Goal: Navigation & Orientation: Find specific page/section

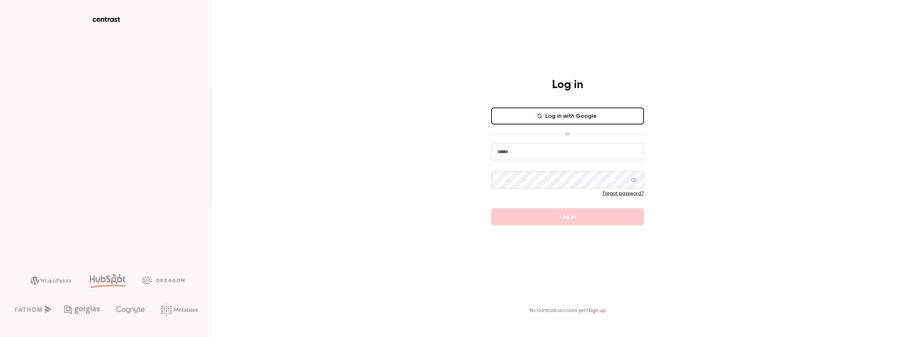
type input "**********"
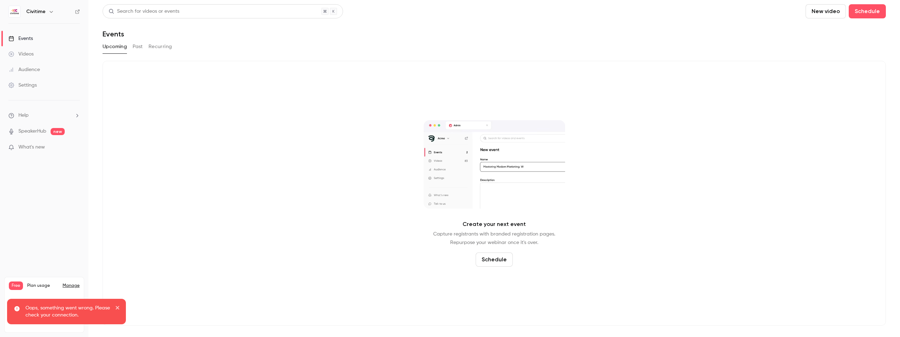
click at [25, 57] on div "Videos" at bounding box center [20, 54] width 25 height 7
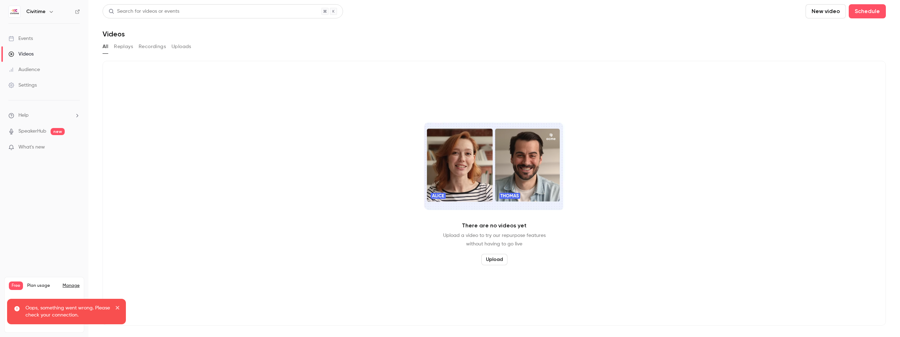
click at [26, 38] on div "Events" at bounding box center [20, 38] width 24 height 7
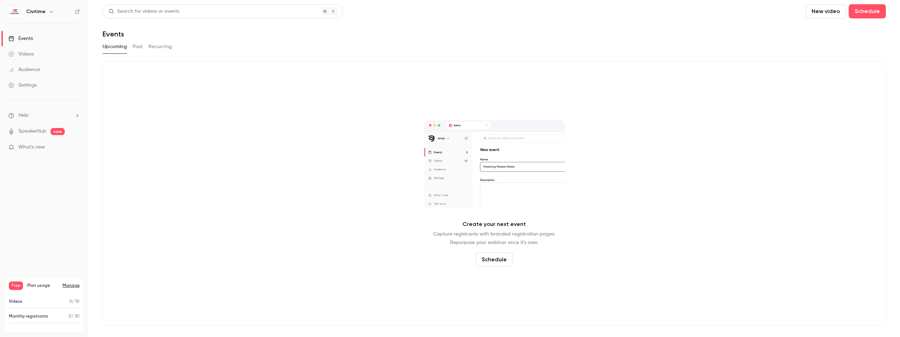
click at [28, 129] on link "SpeakerHub" at bounding box center [32, 131] width 28 height 7
click at [143, 47] on button "Past" at bounding box center [138, 46] width 10 height 11
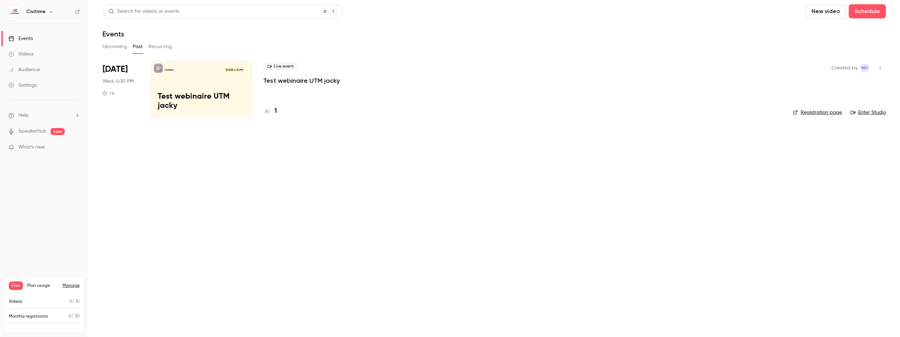
click at [29, 145] on span "What's new" at bounding box center [31, 147] width 27 height 7
click at [628, 42] on div at bounding box center [450, 168] width 900 height 337
click at [24, 52] on div "Videos" at bounding box center [20, 54] width 25 height 7
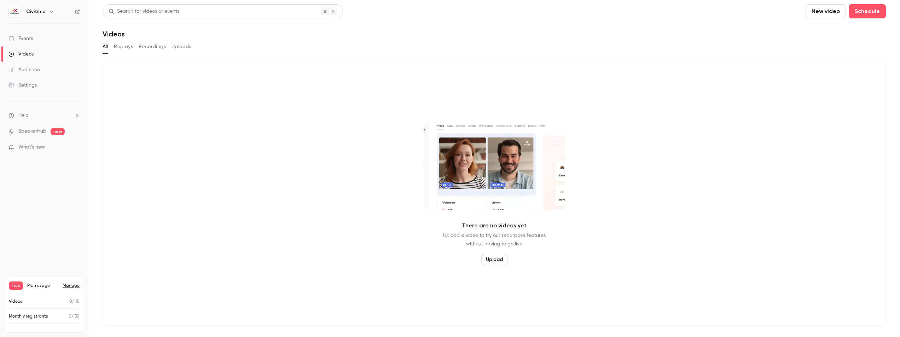
click at [122, 46] on button "Replays" at bounding box center [123, 46] width 19 height 11
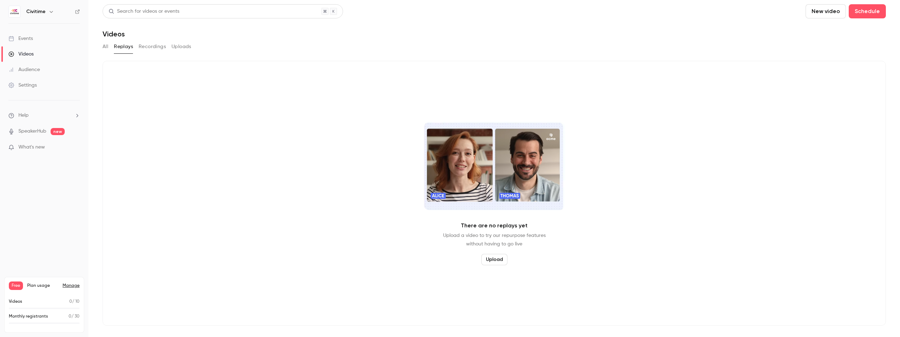
click at [148, 44] on button "Recordings" at bounding box center [152, 46] width 27 height 11
click at [186, 47] on button "Uploads" at bounding box center [182, 46] width 20 height 11
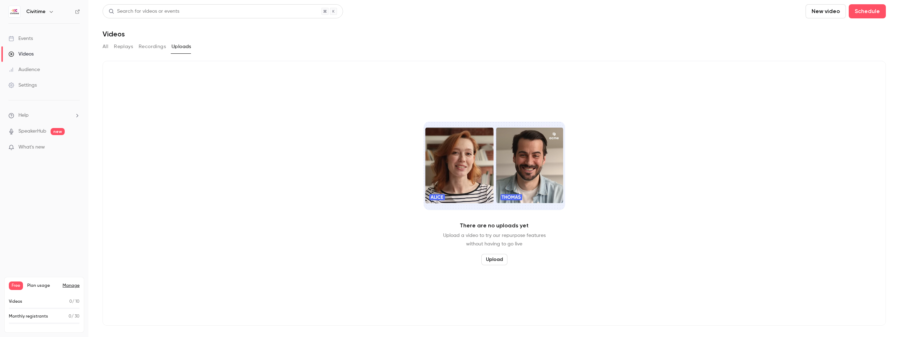
click at [109, 46] on div "All Replays Recordings Uploads" at bounding box center [495, 46] width 784 height 11
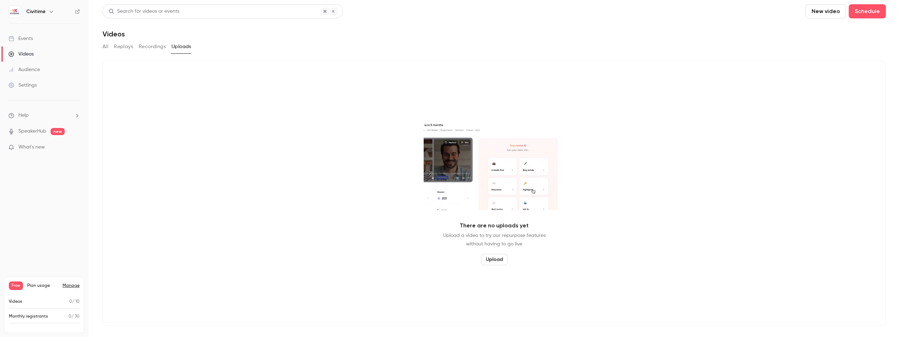
click at [105, 46] on button "All" at bounding box center [106, 46] width 6 height 11
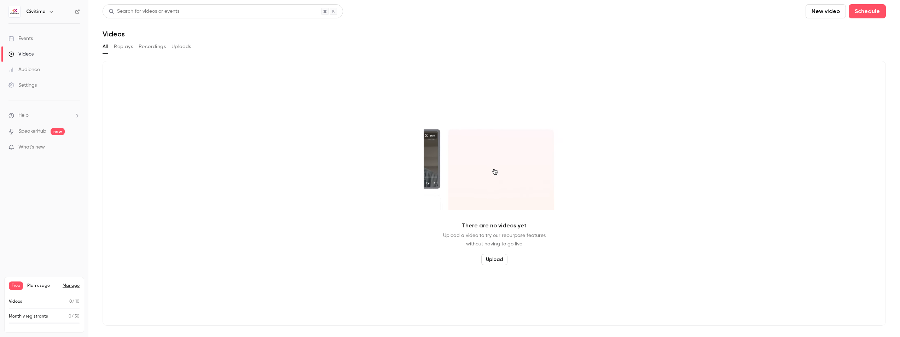
click at [26, 38] on div "Events" at bounding box center [20, 38] width 24 height 7
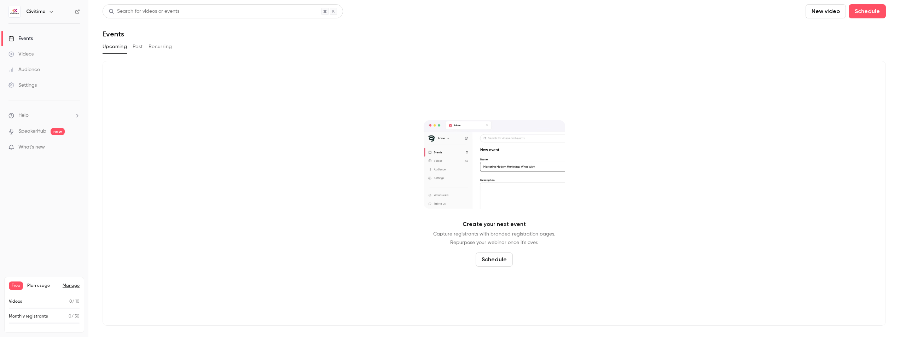
click at [140, 46] on button "Past" at bounding box center [138, 46] width 10 height 11
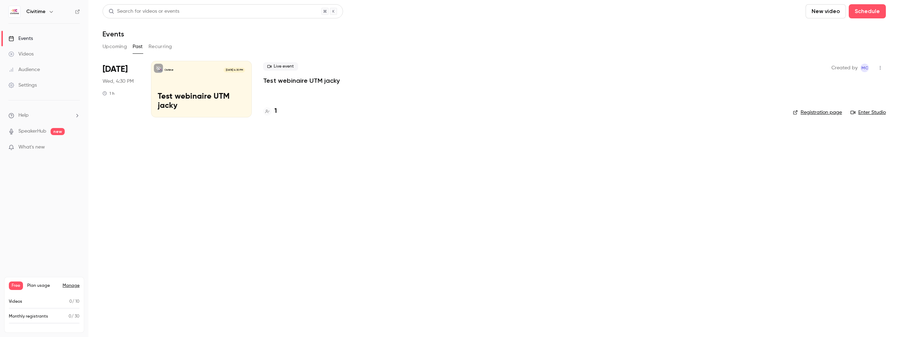
click at [156, 210] on main "Search for videos or events New video Schedule Events Upcoming Past Recurring A…" at bounding box center [494, 168] width 812 height 337
